Goal: Use online tool/utility: Utilize a website feature to perform a specific function

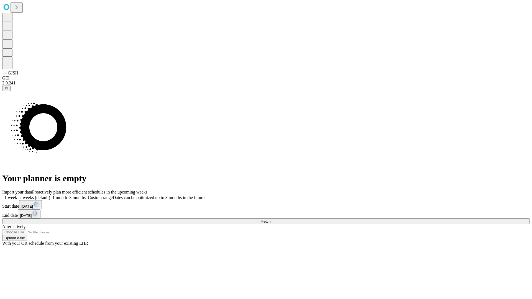
click at [271, 220] on span "Fetch" at bounding box center [265, 222] width 9 height 4
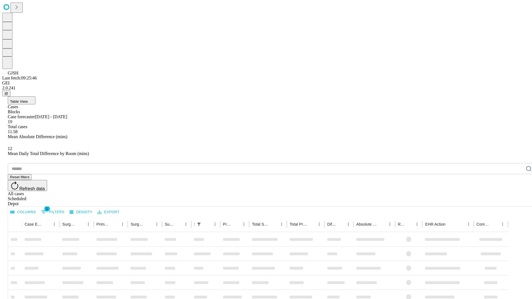
click at [28, 100] on span "Table View" at bounding box center [19, 102] width 18 height 4
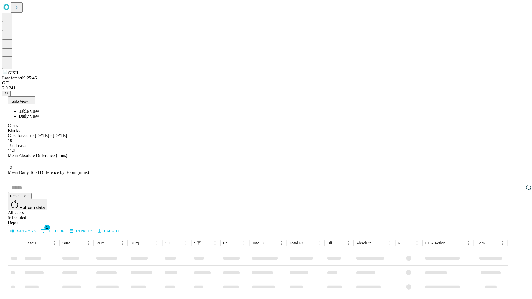
click at [39, 114] on span "Daily View" at bounding box center [29, 116] width 20 height 5
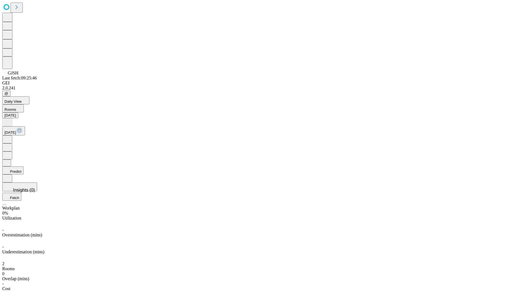
click at [24, 167] on button "Predict" at bounding box center [12, 171] width 21 height 8
